Goal: Task Accomplishment & Management: Manage account settings

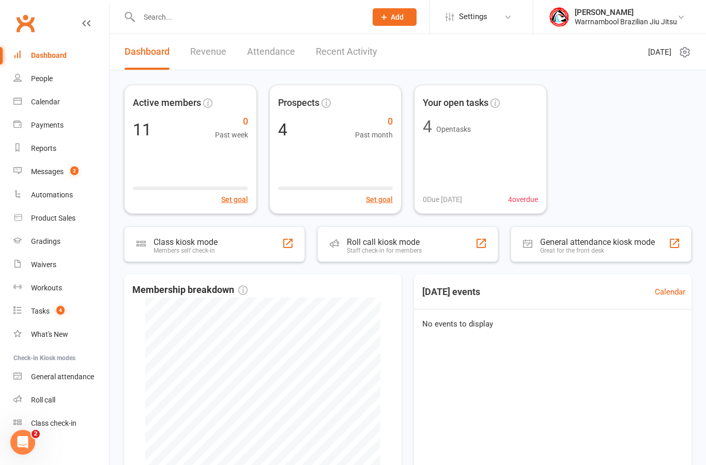
click at [48, 96] on link "Calendar" at bounding box center [61, 101] width 96 height 23
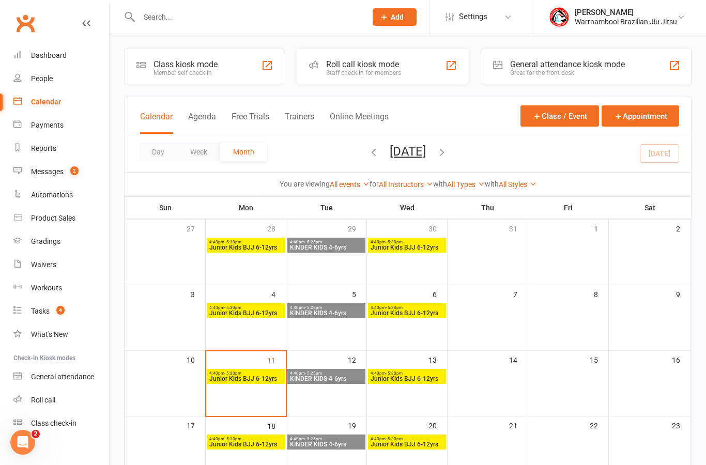
click at [244, 378] on span "Junior Kids BJJ 6-12yrs" at bounding box center [246, 379] width 74 height 6
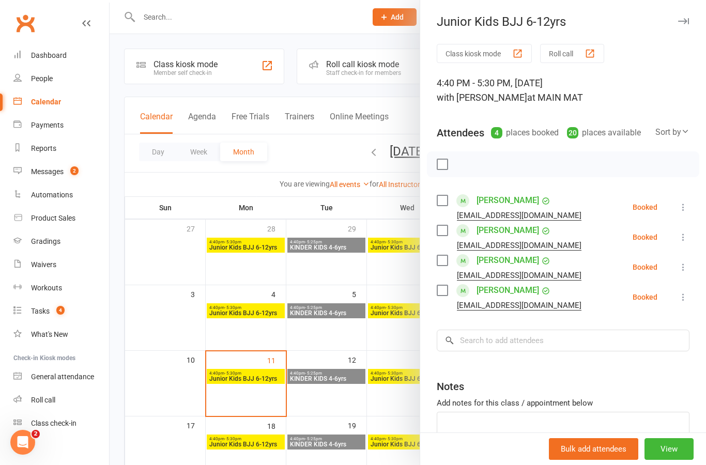
click at [670, 446] on button "View" at bounding box center [669, 449] width 49 height 22
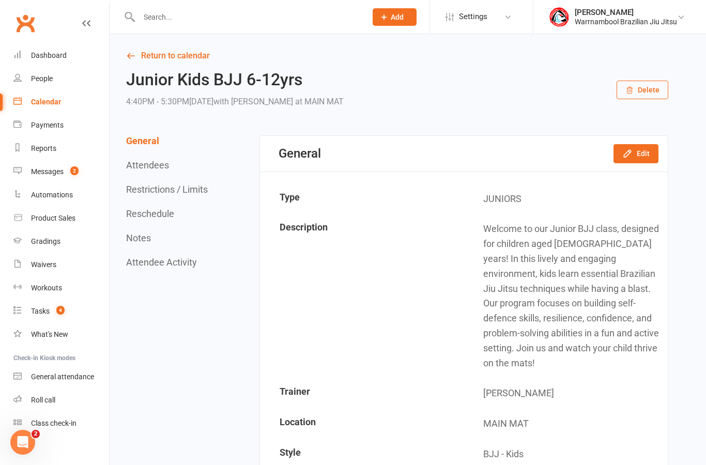
click at [639, 155] on button "Edit" at bounding box center [636, 153] width 45 height 19
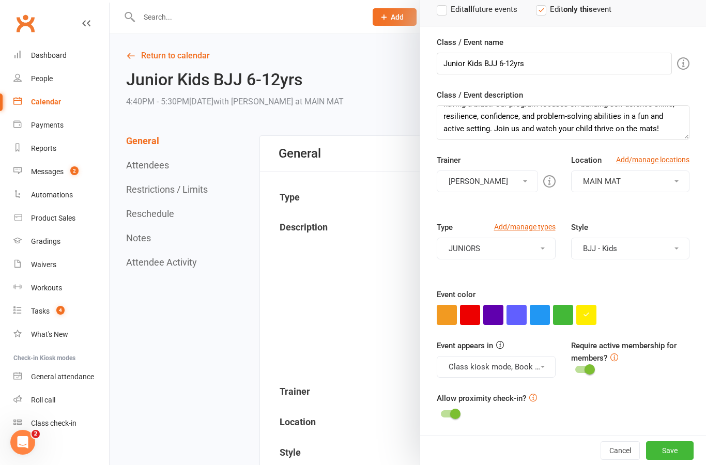
scroll to position [72, 0]
click at [624, 456] on button "Cancel" at bounding box center [620, 451] width 39 height 19
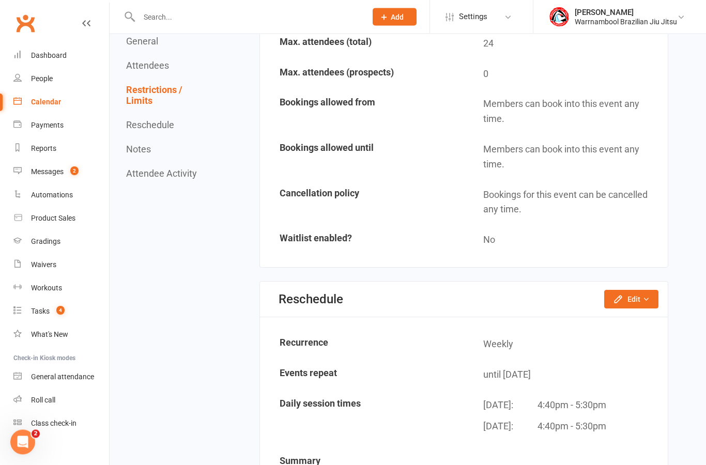
scroll to position [1006, 0]
click at [638, 306] on button "Edit" at bounding box center [631, 299] width 54 height 19
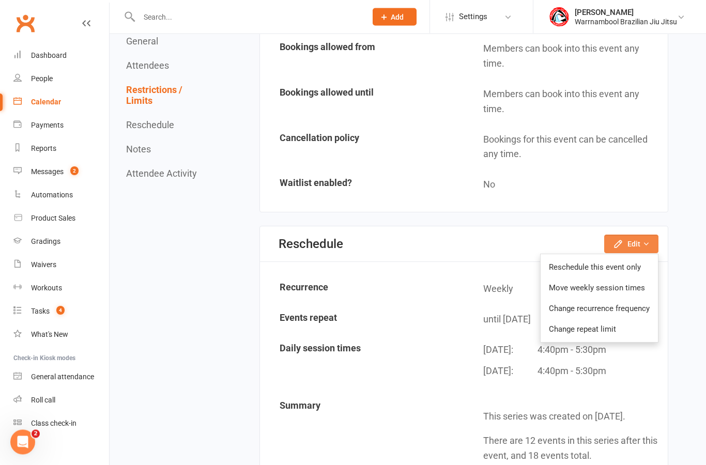
scroll to position [1062, 0]
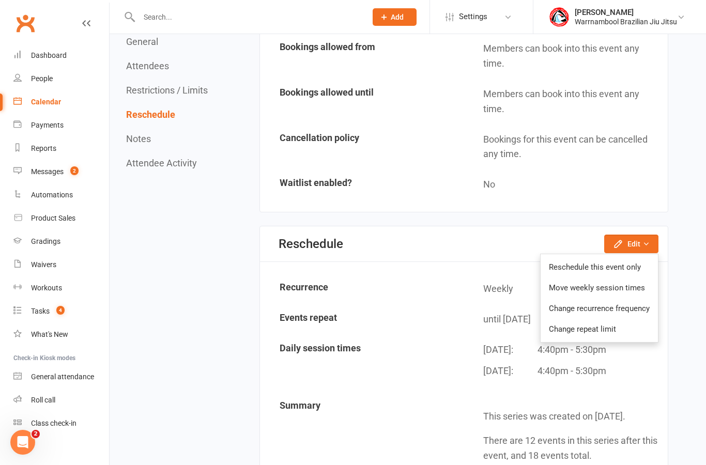
click at [636, 284] on link "Move weekly session times" at bounding box center [599, 288] width 117 height 21
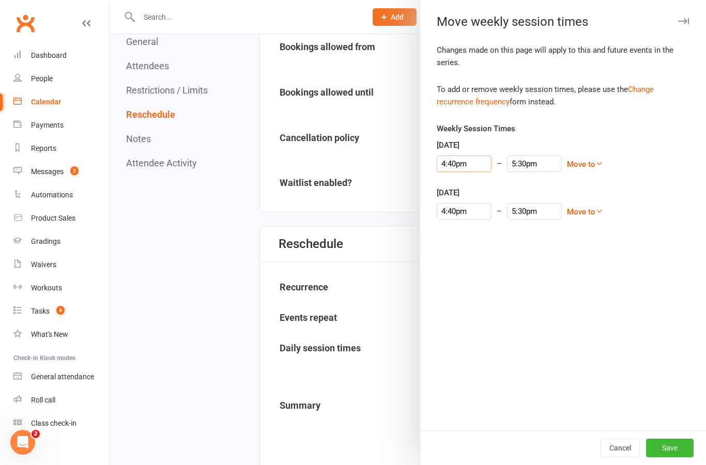
click at [466, 164] on input "4:40pm" at bounding box center [464, 164] width 55 height 17
click at [461, 181] on li "4:30pm" at bounding box center [462, 181] width 50 height 16
type input "4:30pm"
type input "5:20pm"
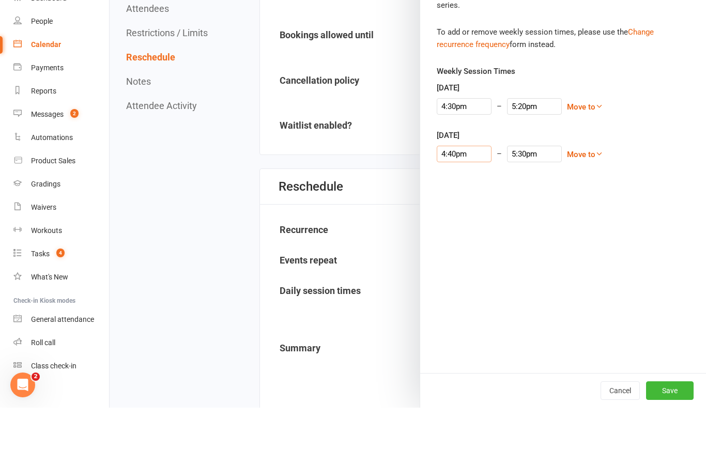
click at [461, 203] on input "4:40pm" at bounding box center [464, 211] width 55 height 17
click at [459, 220] on li "4:30pm" at bounding box center [462, 228] width 50 height 16
type input "4:30pm"
type input "5:20pm"
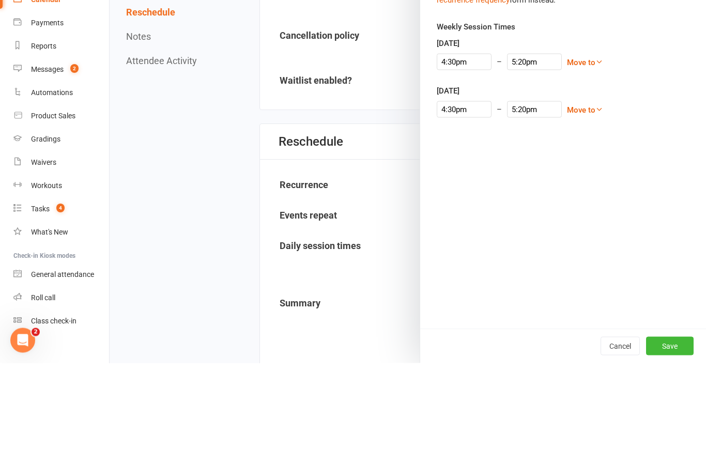
click at [693, 173] on div "Changes made on this page will apply to this and future events in the series. T…" at bounding box center [563, 237] width 286 height 387
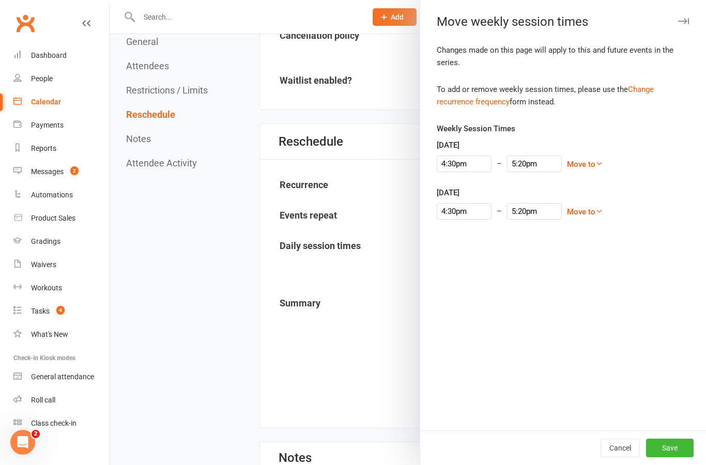
click at [672, 458] on button "Save" at bounding box center [670, 448] width 48 height 19
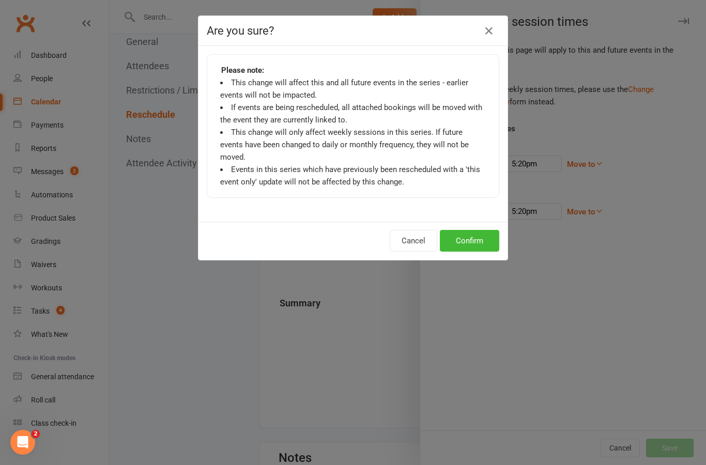
click at [469, 234] on button "Confirm" at bounding box center [469, 241] width 59 height 22
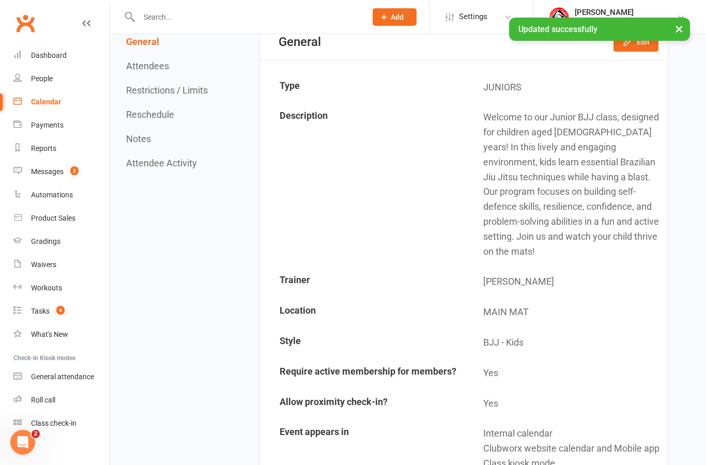
scroll to position [0, 0]
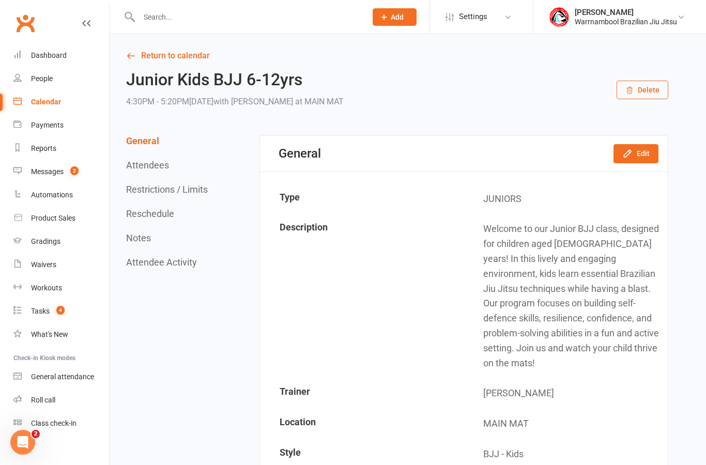
click at [138, 55] on link "Return to calendar" at bounding box center [397, 56] width 542 height 14
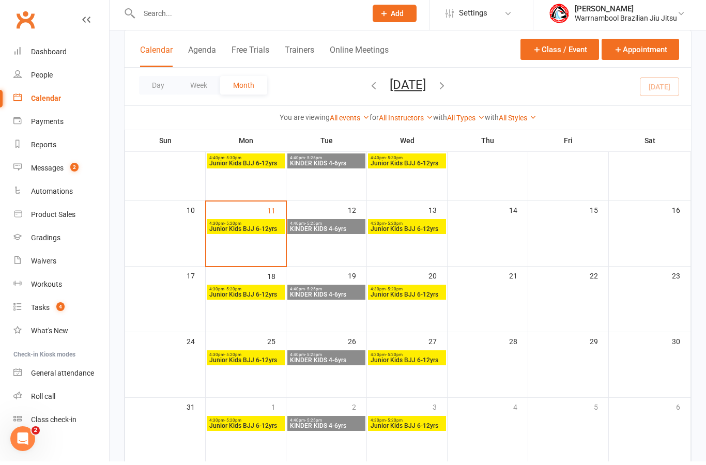
scroll to position [188, 0]
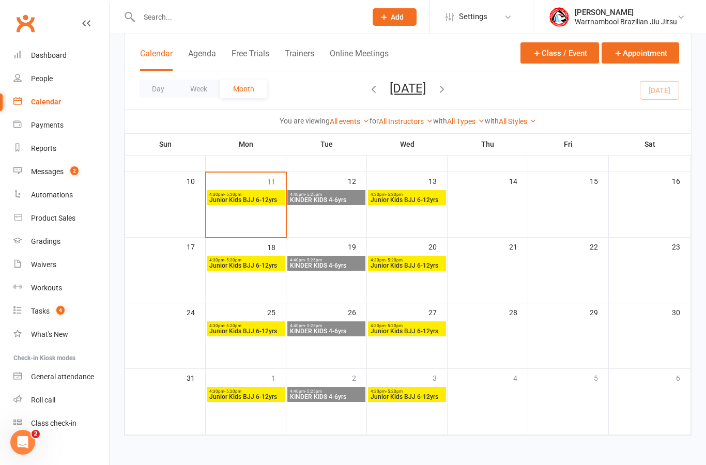
click at [258, 192] on span "4:30pm - 5:20pm" at bounding box center [246, 194] width 74 height 5
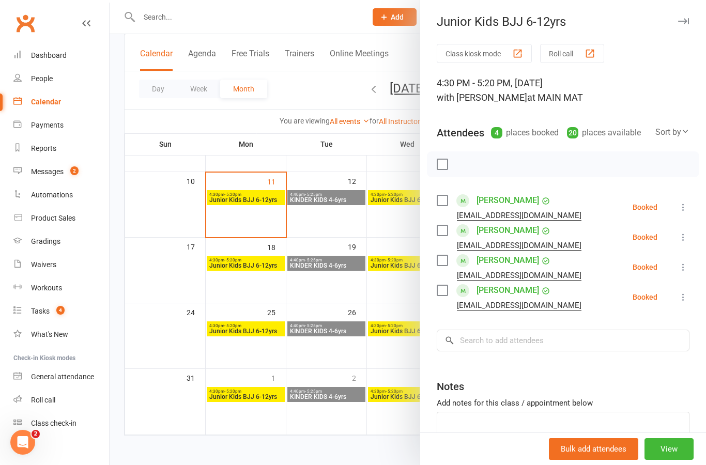
click at [439, 203] on label at bounding box center [442, 200] width 10 height 10
click at [442, 288] on label at bounding box center [442, 290] width 10 height 10
click at [458, 164] on button "button" at bounding box center [466, 165] width 18 height 18
click at [439, 162] on label at bounding box center [442, 164] width 10 height 10
